Goal: Task Accomplishment & Management: Manage account settings

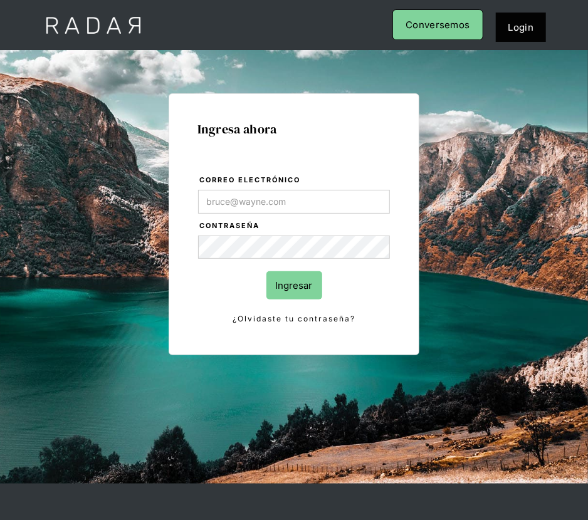
type input "Evans@prontopaga.com"
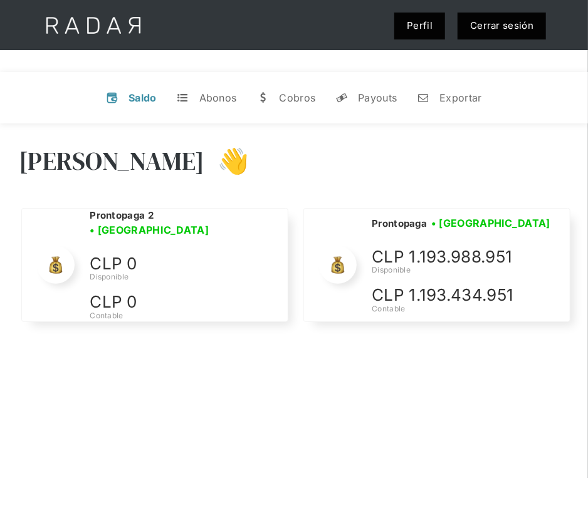
click at [363, 55] on div "v Saldo t Abonos w Cobros y Payouts n Exportar Hola Evans 👋 Cargando tus cuenta…" at bounding box center [294, 357] width 588 height 615
click at [508, 28] on link "Cerrar sesión" at bounding box center [501, 26] width 88 height 27
